Goal: Find specific page/section

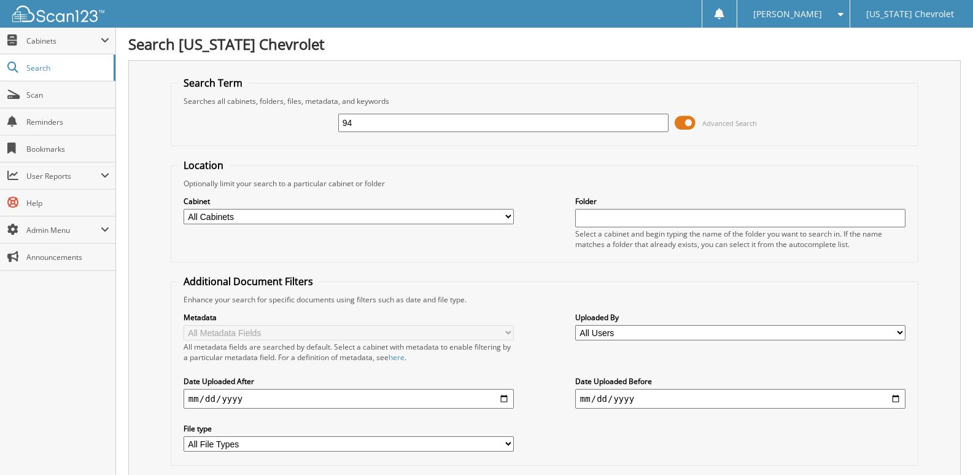
click at [354, 131] on input "94" at bounding box center [503, 123] width 330 height 18
type input "94834"
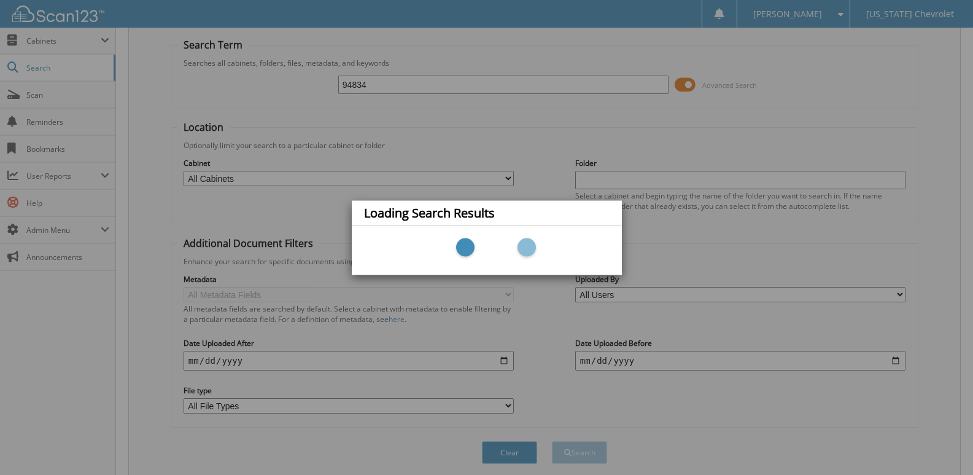
scroll to position [81, 0]
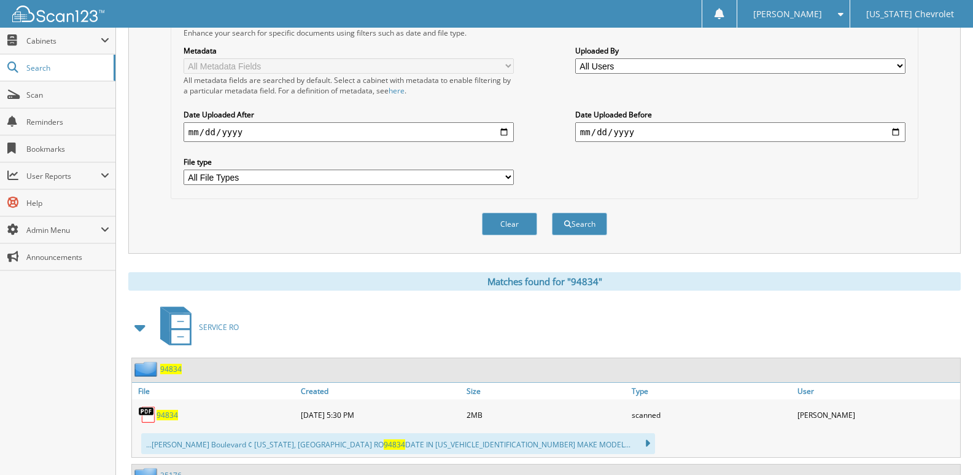
scroll to position [307, 0]
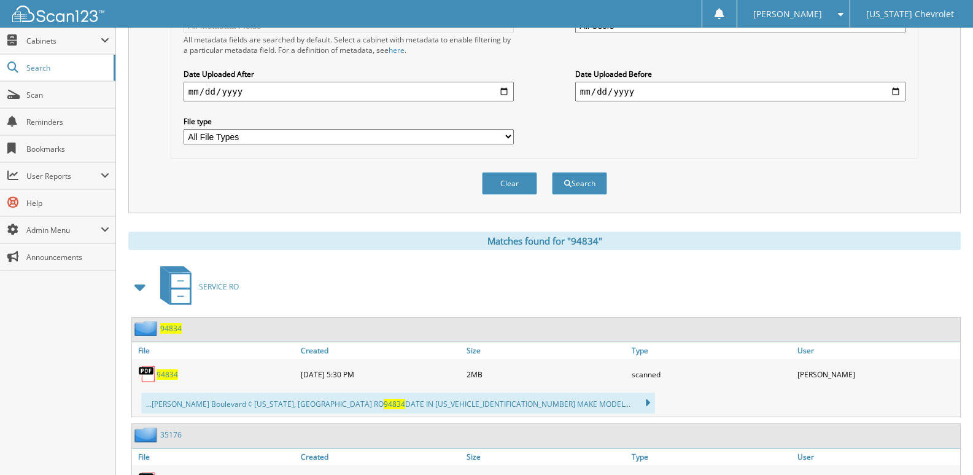
click at [163, 371] on span "94834" at bounding box center [167, 374] width 21 height 10
click at [835, 10] on span at bounding box center [838, 14] width 12 height 9
click at [808, 63] on link "Logout" at bounding box center [794, 59] width 112 height 21
